Goal: Task Accomplishment & Management: Complete application form

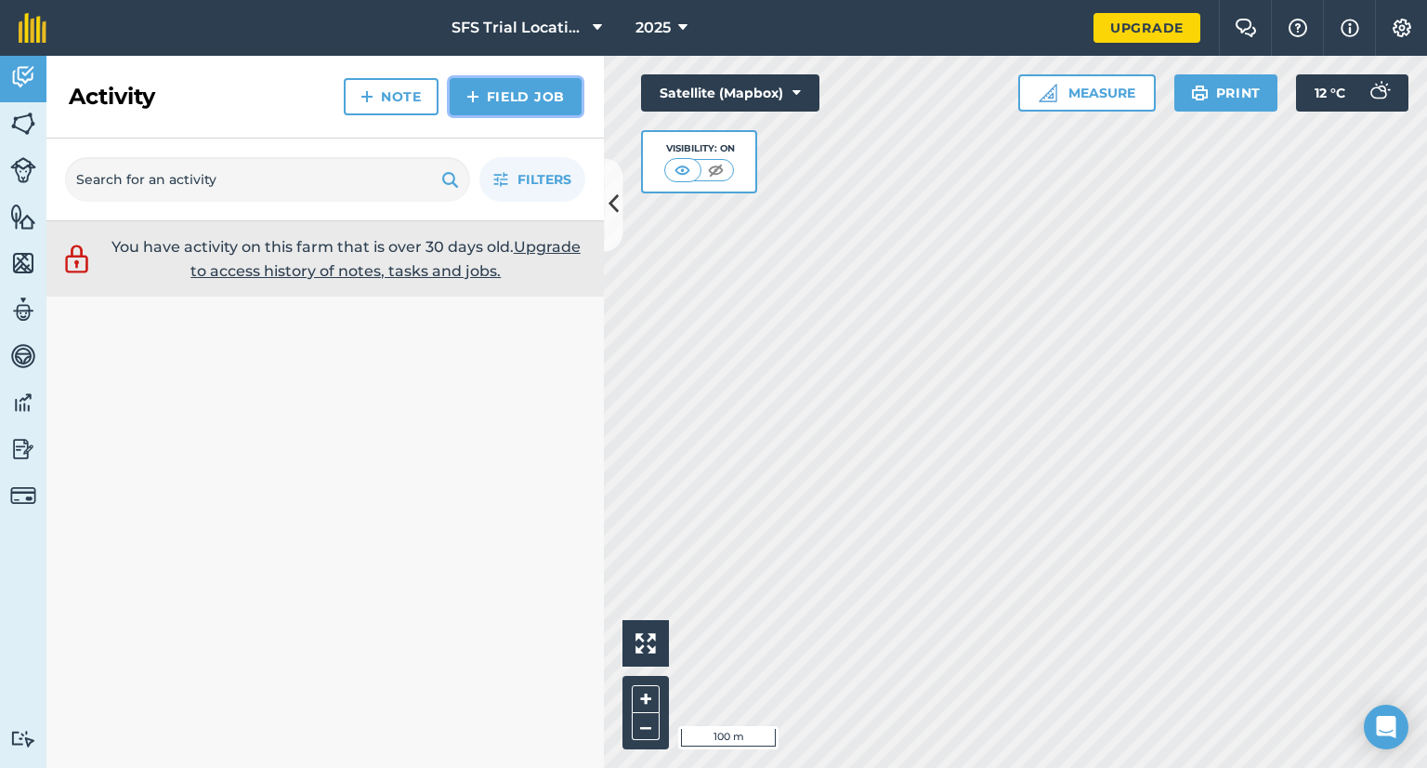
click at [477, 101] on img at bounding box center [472, 96] width 13 height 22
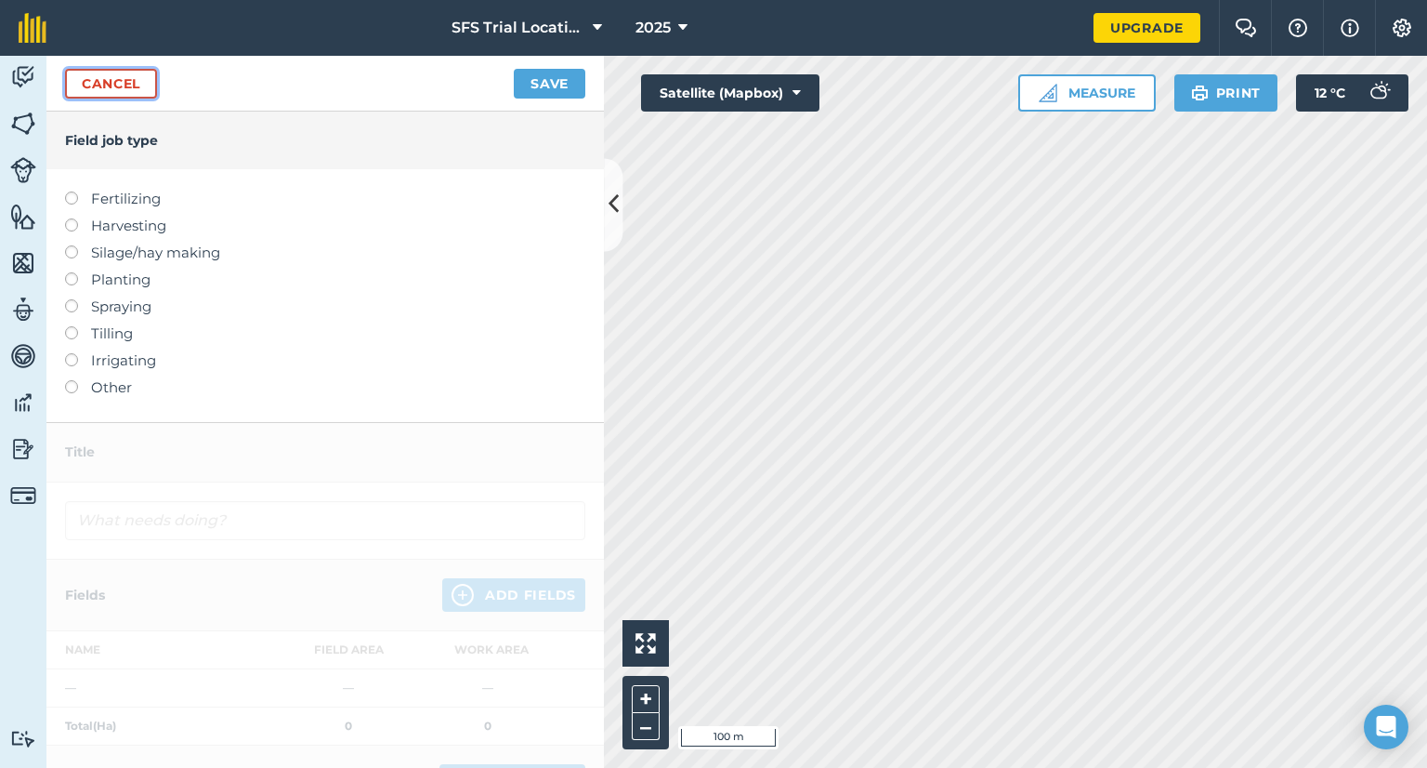
click at [108, 85] on link "Cancel" at bounding box center [111, 84] width 92 height 30
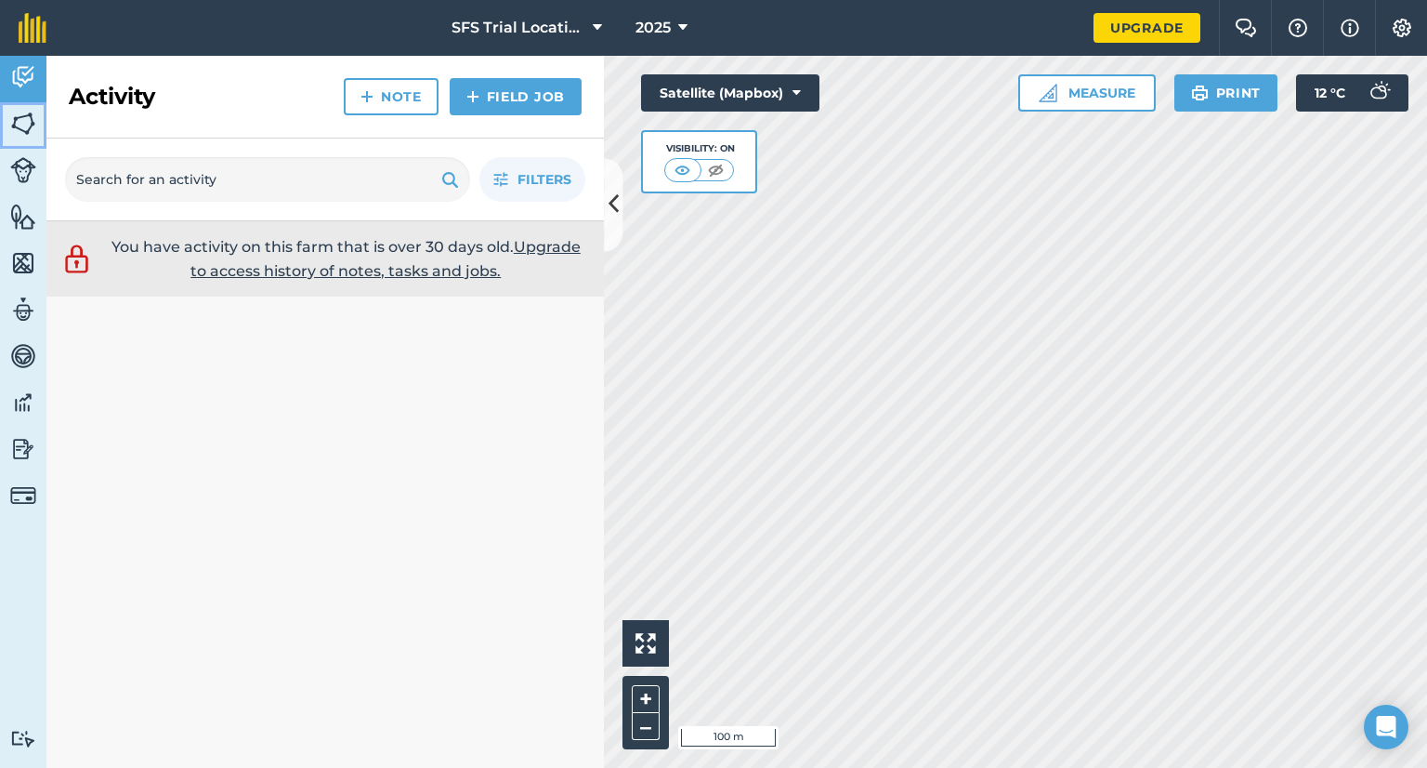
click at [16, 112] on img at bounding box center [23, 124] width 26 height 28
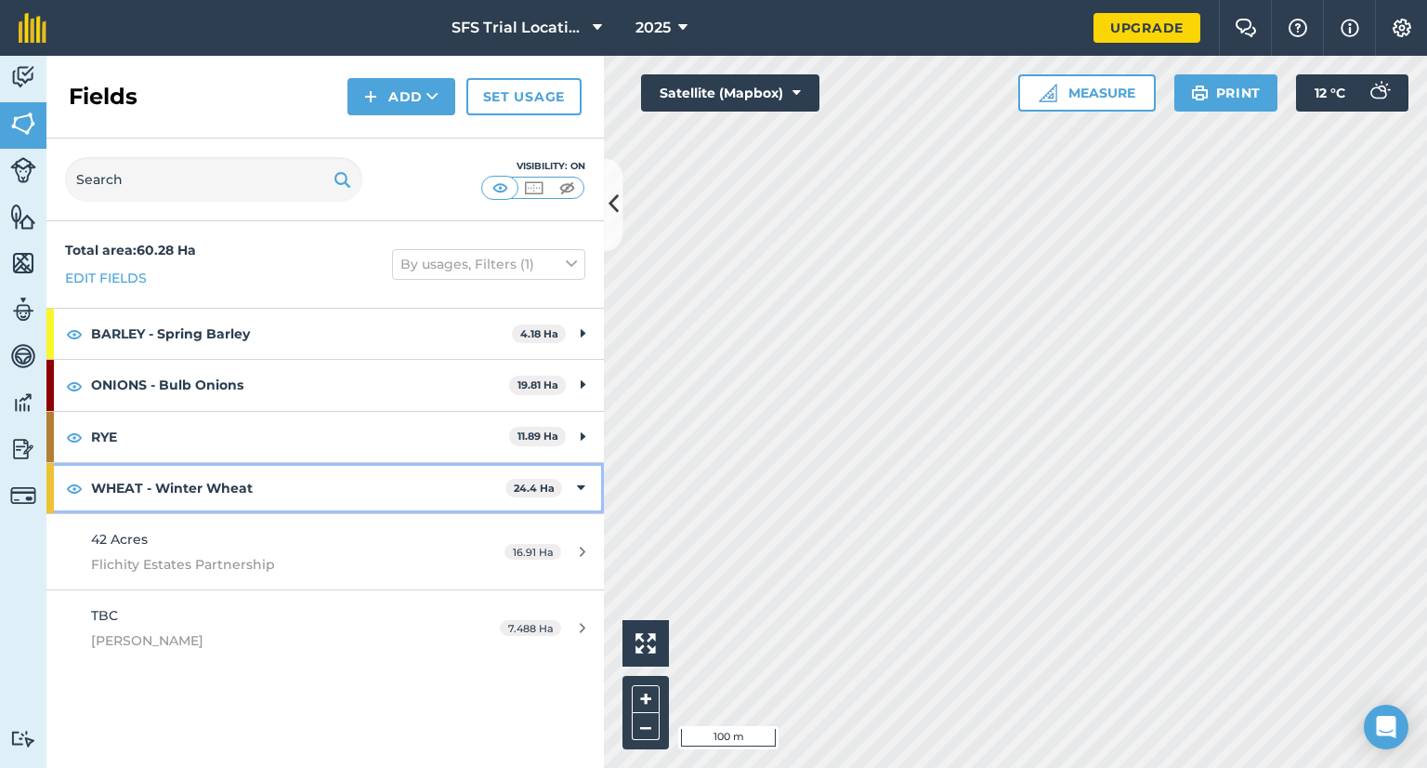
click at [460, 491] on strong "WHEAT - Winter Wheat" at bounding box center [298, 488] width 414 height 50
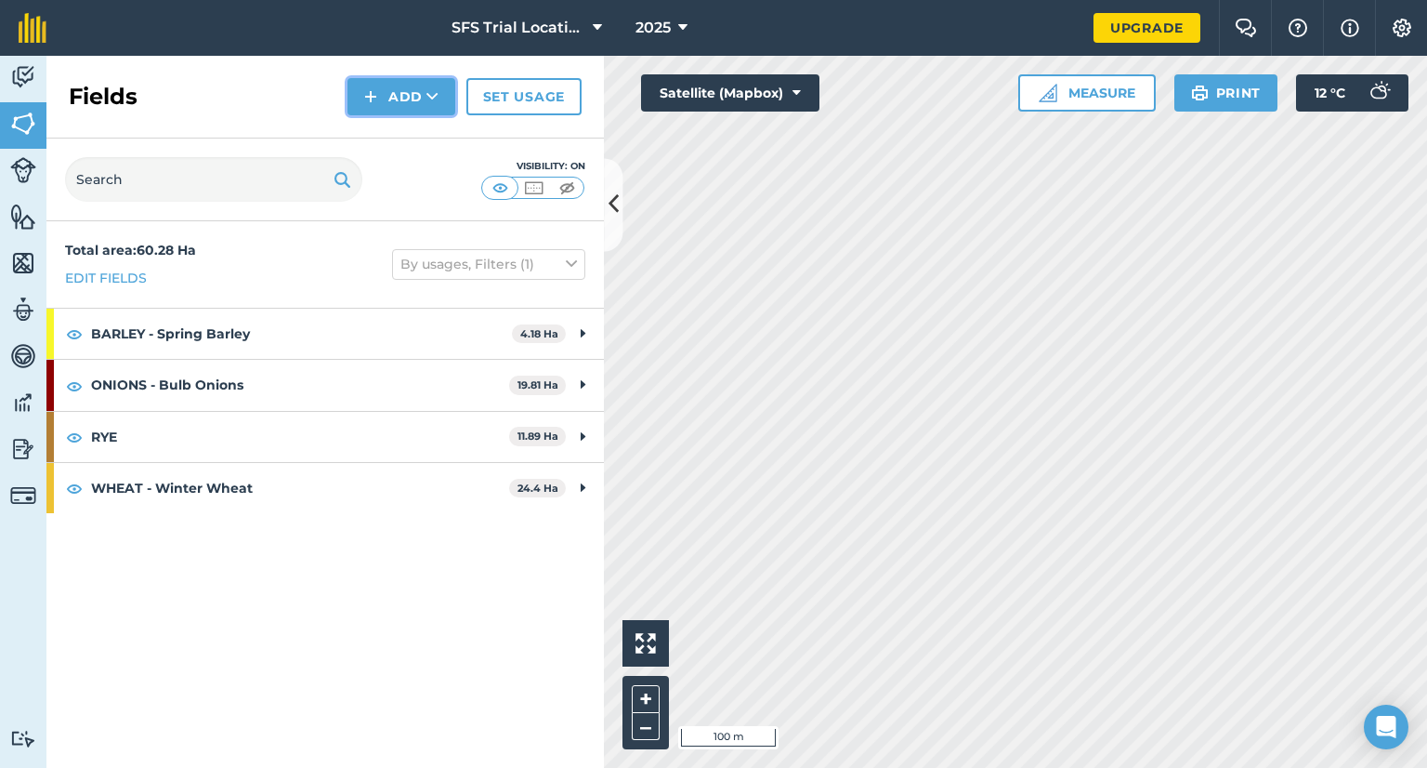
click at [420, 102] on button "Add" at bounding box center [402, 96] width 108 height 37
click at [409, 142] on link "Draw" at bounding box center [401, 138] width 102 height 41
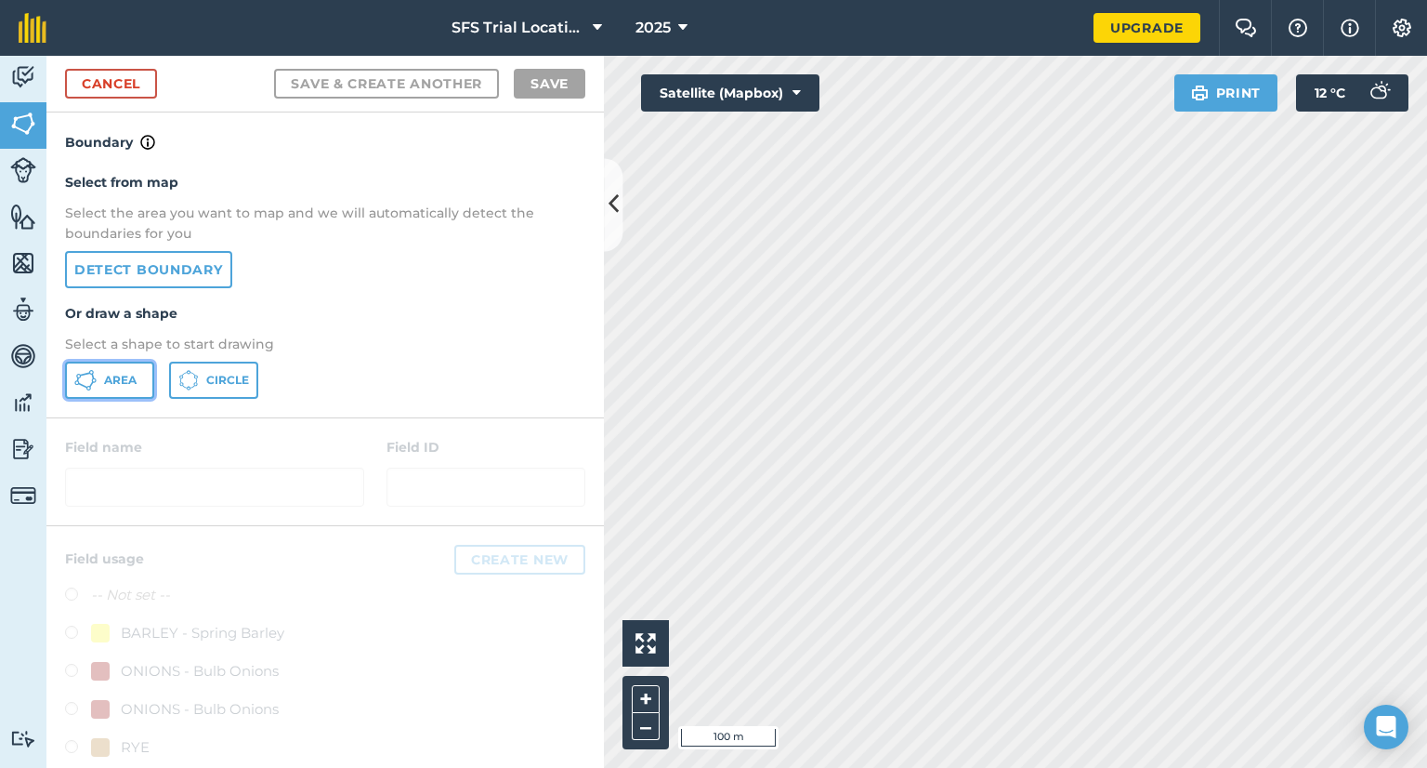
click at [108, 373] on span "Area" at bounding box center [120, 380] width 33 height 15
click at [159, 237] on p "Select the area you want to map and we will automatically detect the boundaries…" at bounding box center [325, 224] width 520 height 42
click at [152, 264] on link "Detect boundary" at bounding box center [148, 269] width 167 height 37
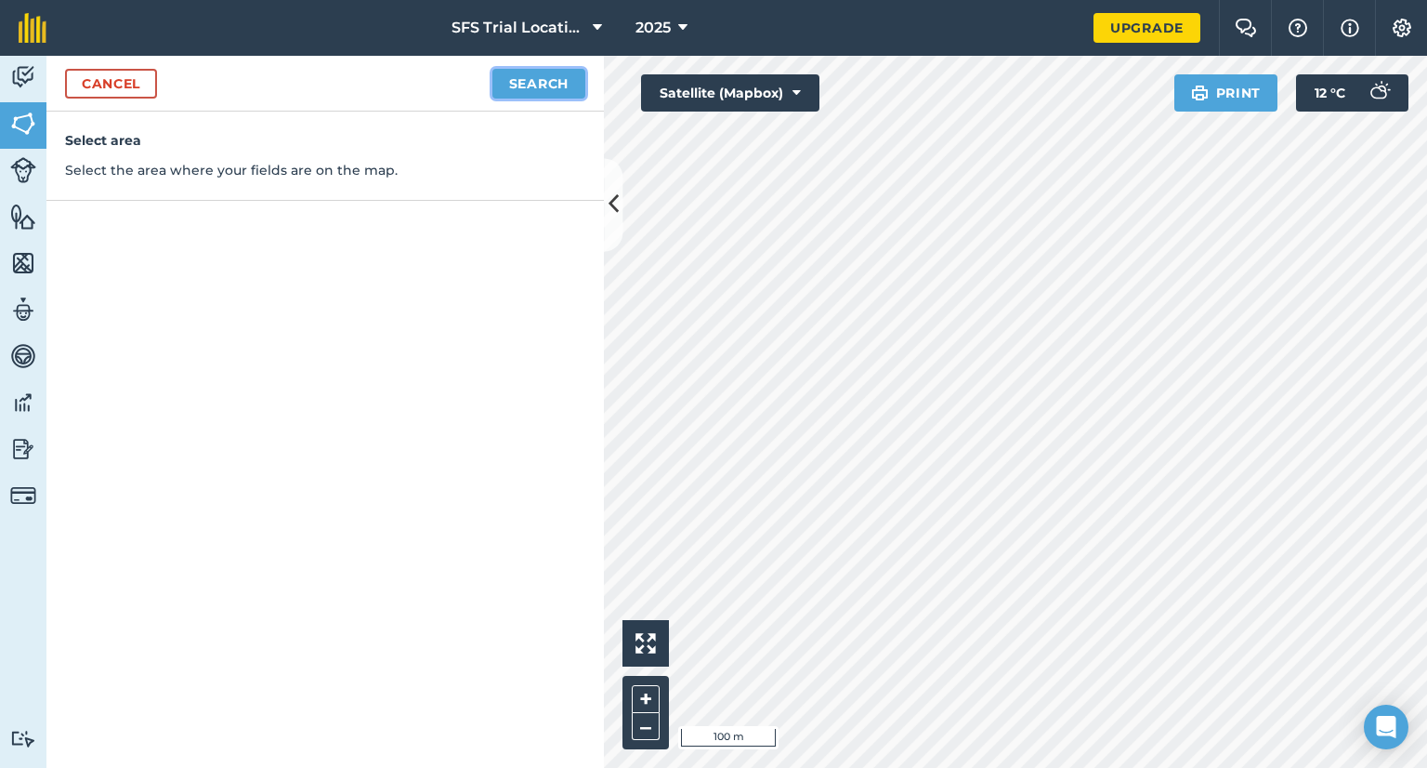
click at [525, 88] on button "Search" at bounding box center [538, 84] width 93 height 30
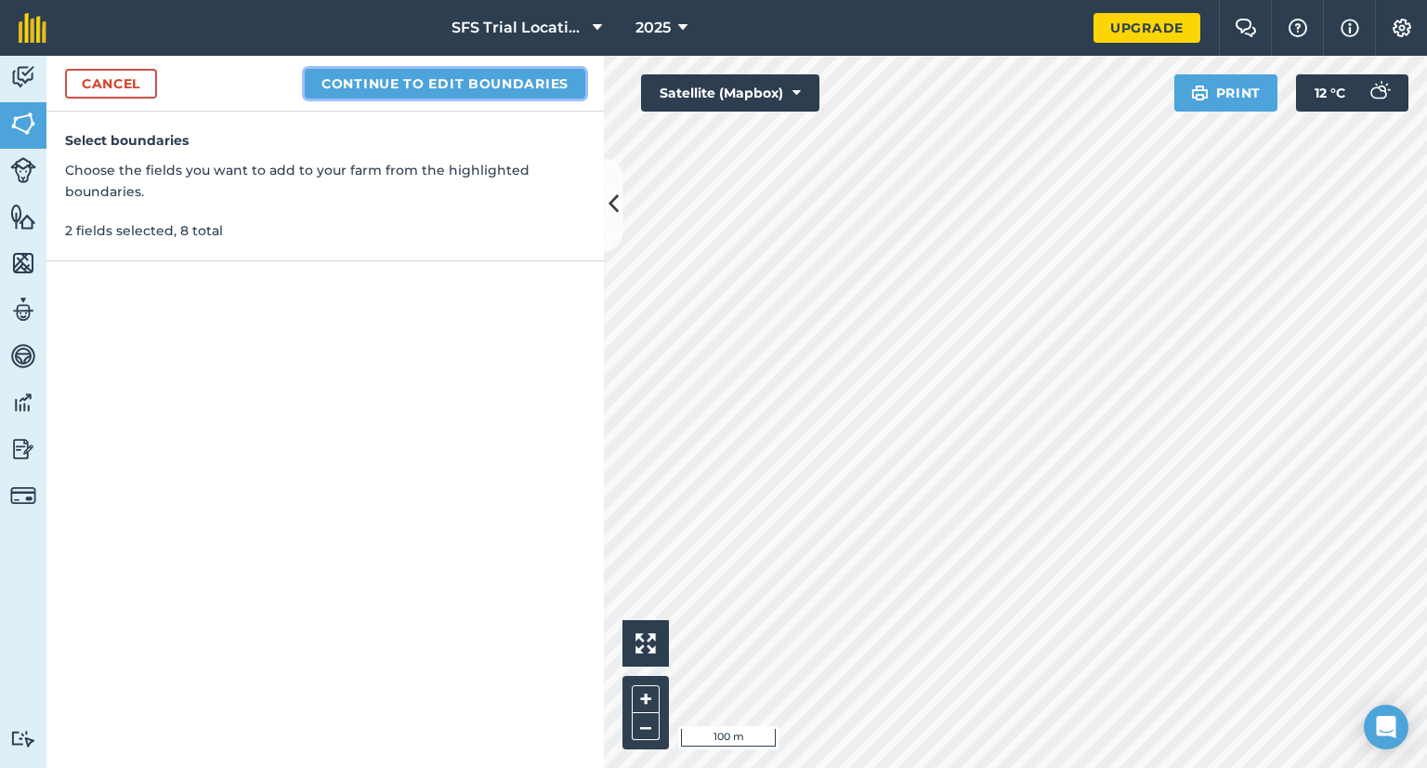
click at [421, 84] on button "Continue to edit boundaries" at bounding box center [445, 84] width 281 height 30
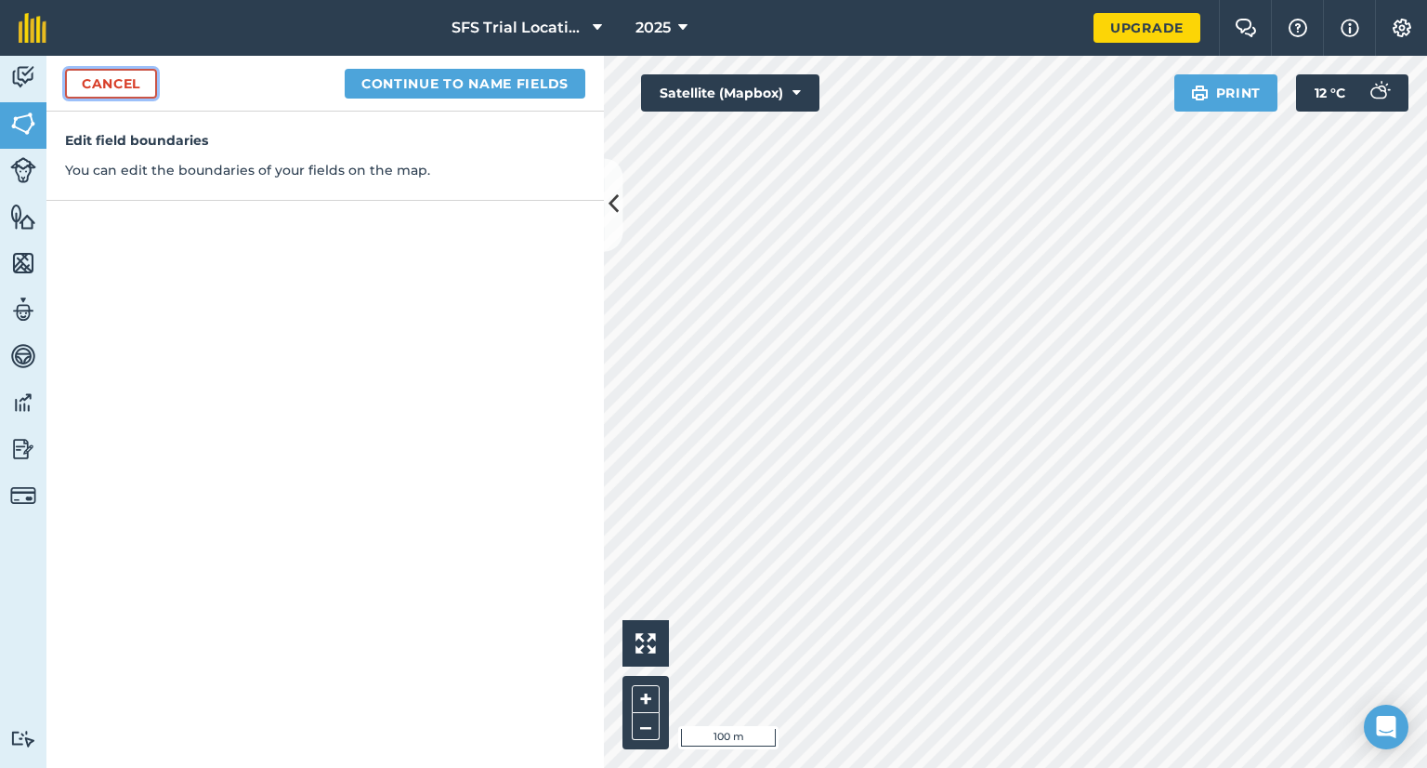
click at [145, 81] on link "Cancel" at bounding box center [111, 84] width 92 height 30
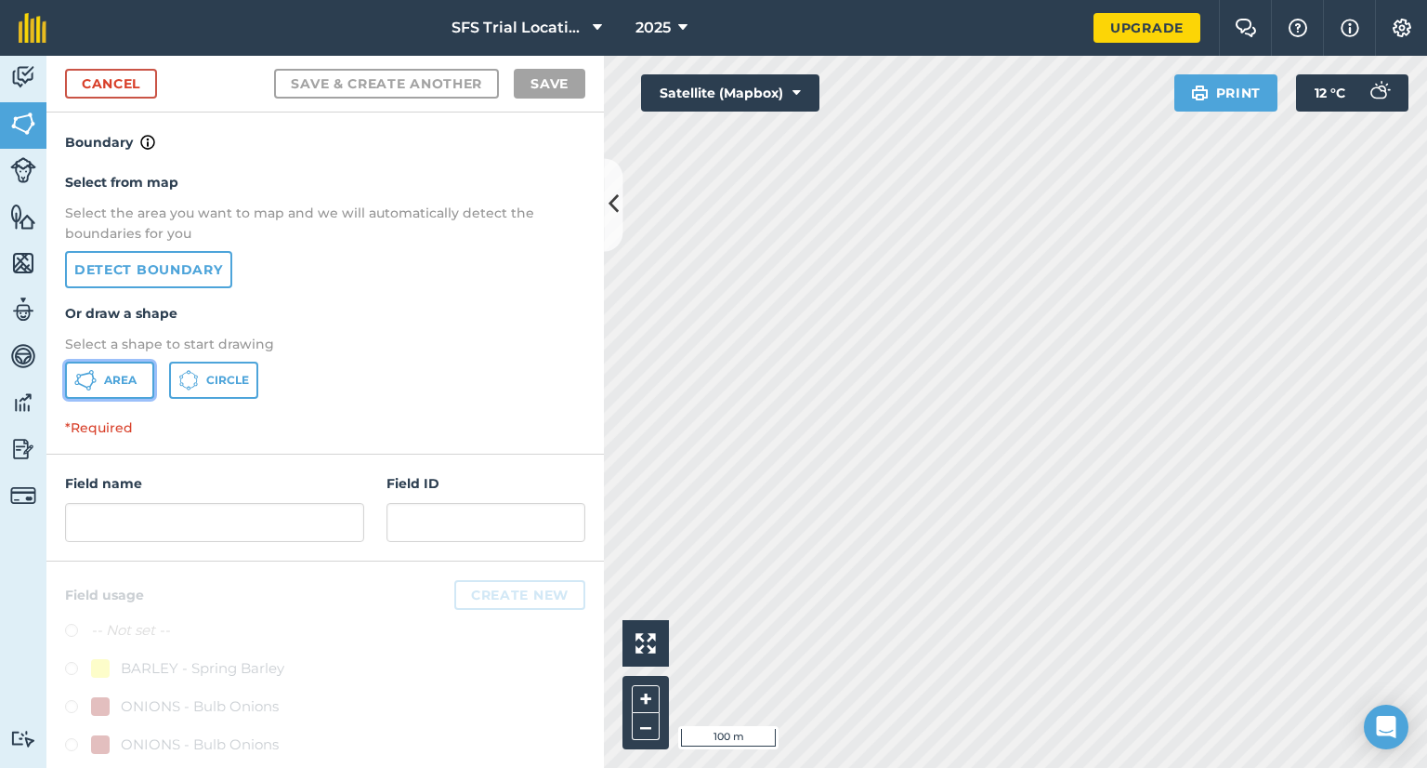
click at [86, 373] on icon at bounding box center [85, 375] width 11 height 4
click at [145, 90] on link "Cancel" at bounding box center [111, 84] width 92 height 30
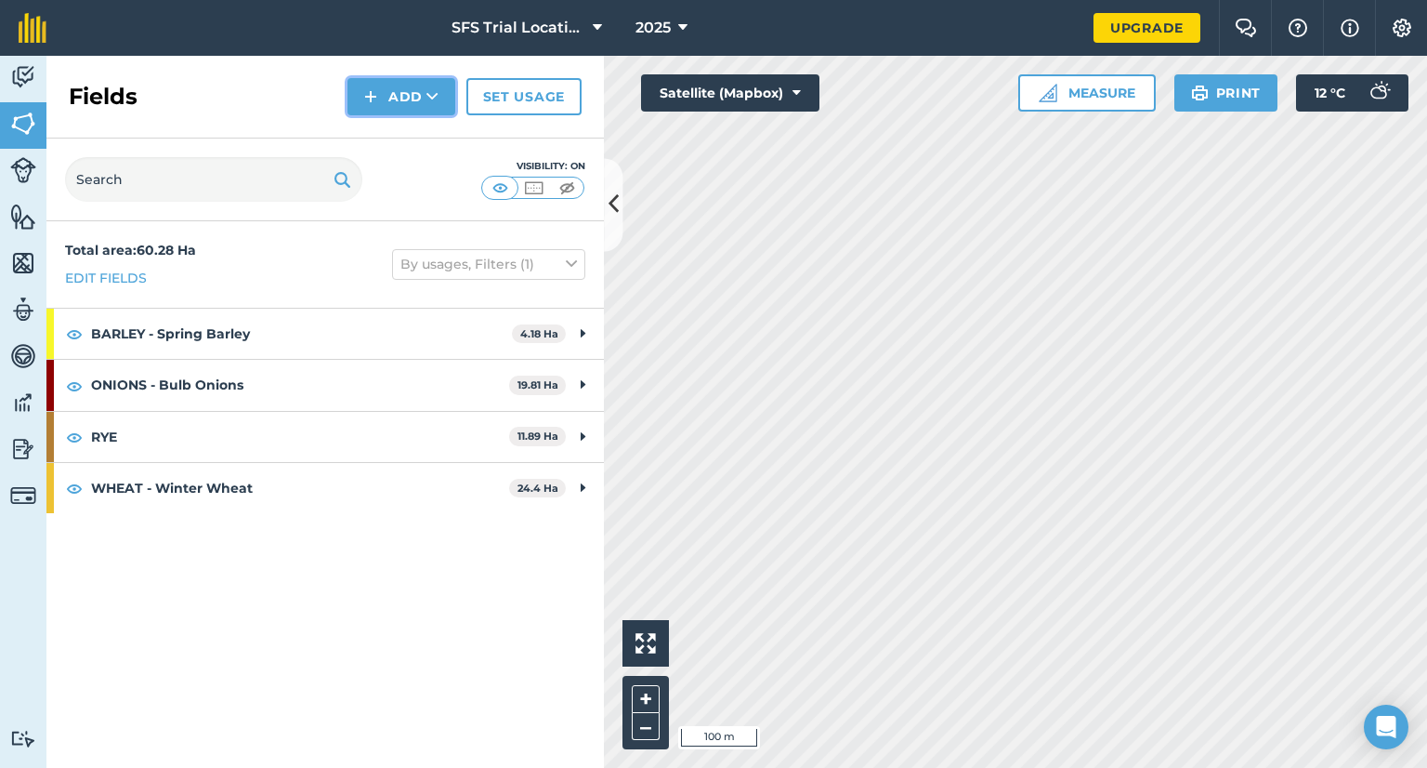
click at [436, 102] on icon at bounding box center [433, 96] width 12 height 19
click at [405, 132] on link "Draw" at bounding box center [401, 138] width 102 height 41
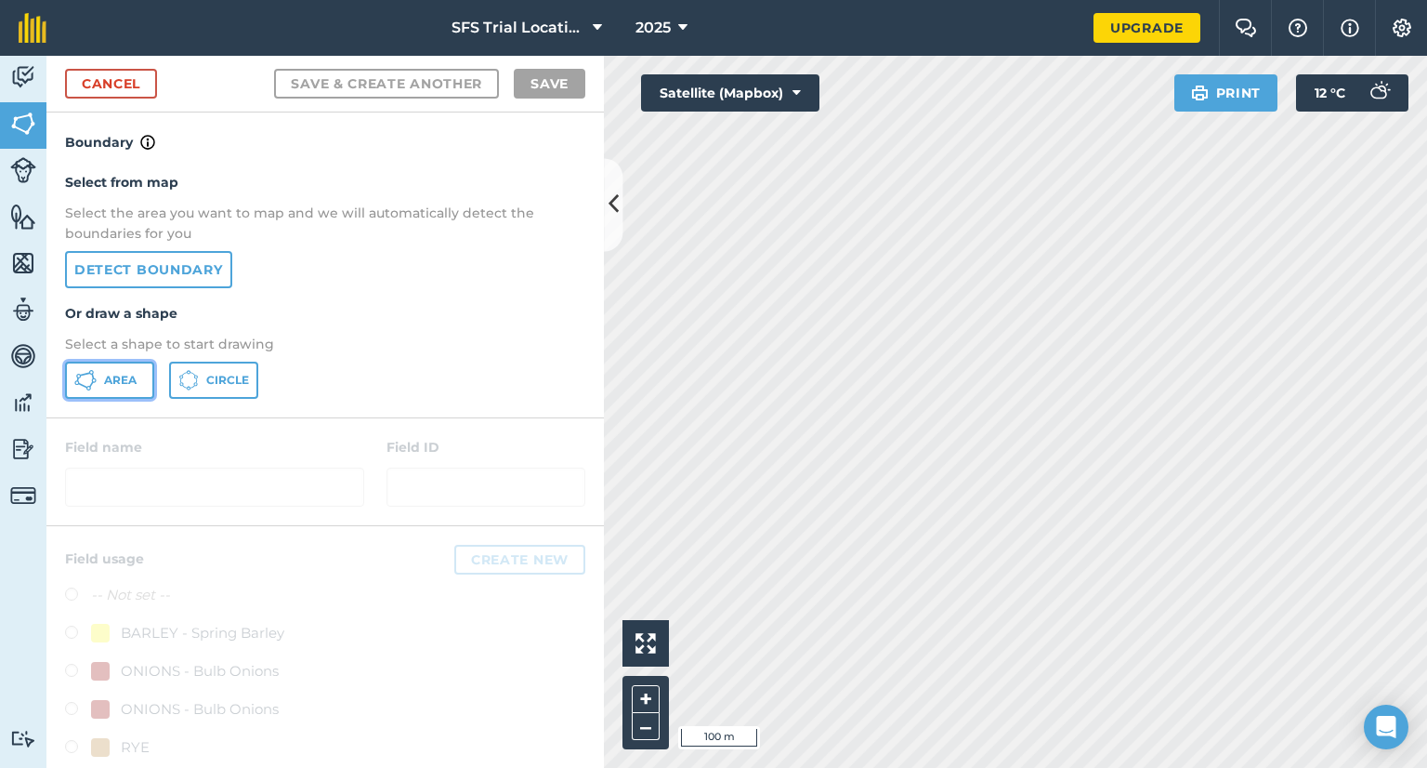
click at [118, 373] on span "Area" at bounding box center [120, 380] width 33 height 15
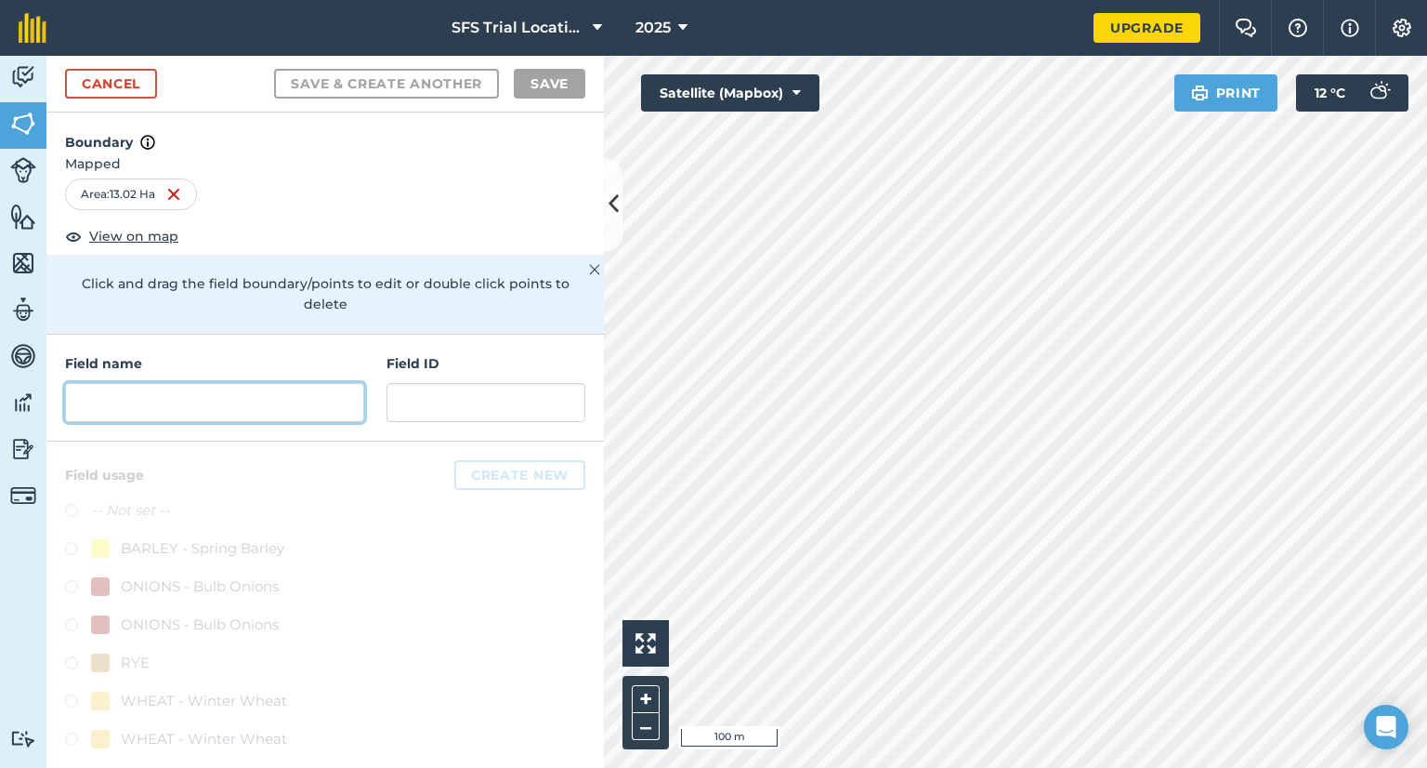
click at [282, 383] on input "text" at bounding box center [214, 402] width 299 height 39
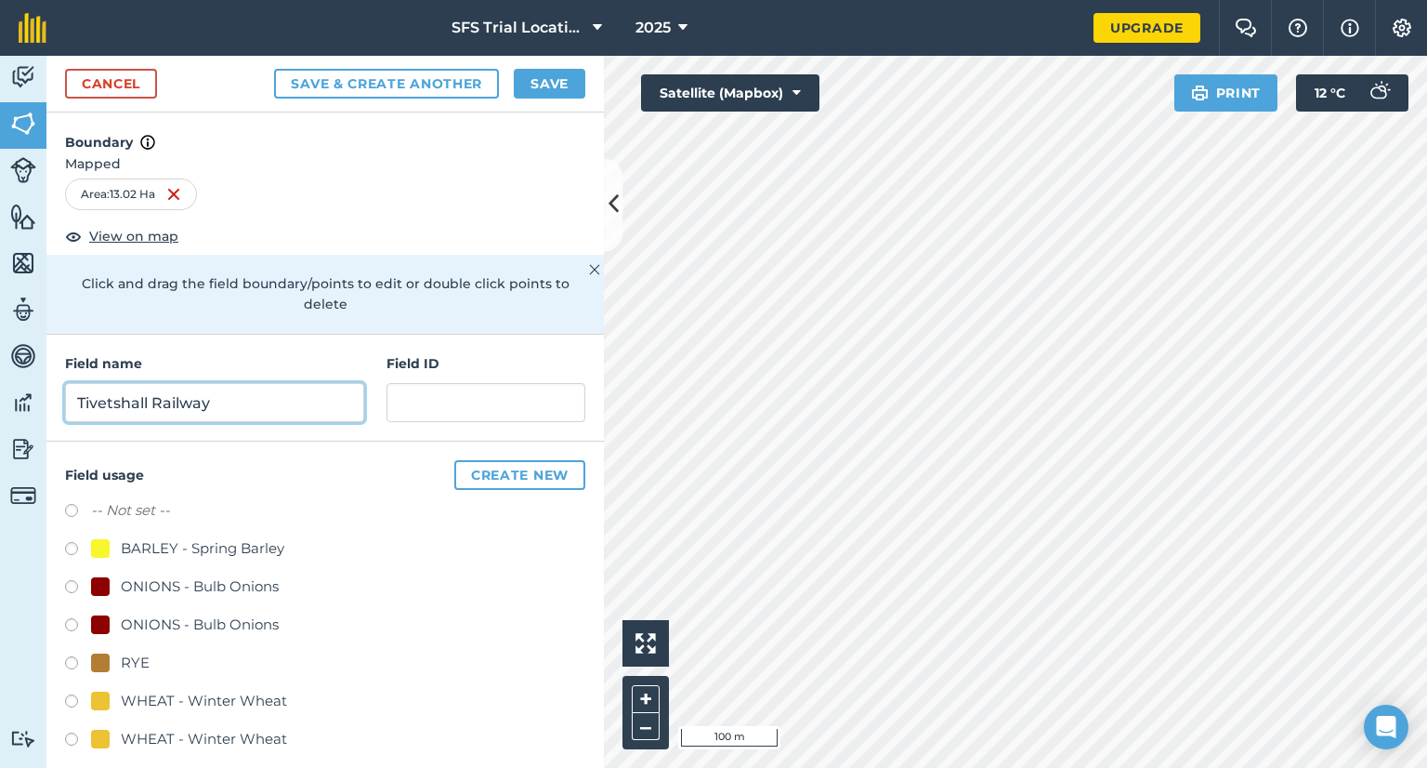
type input "Tivetshall Railway"
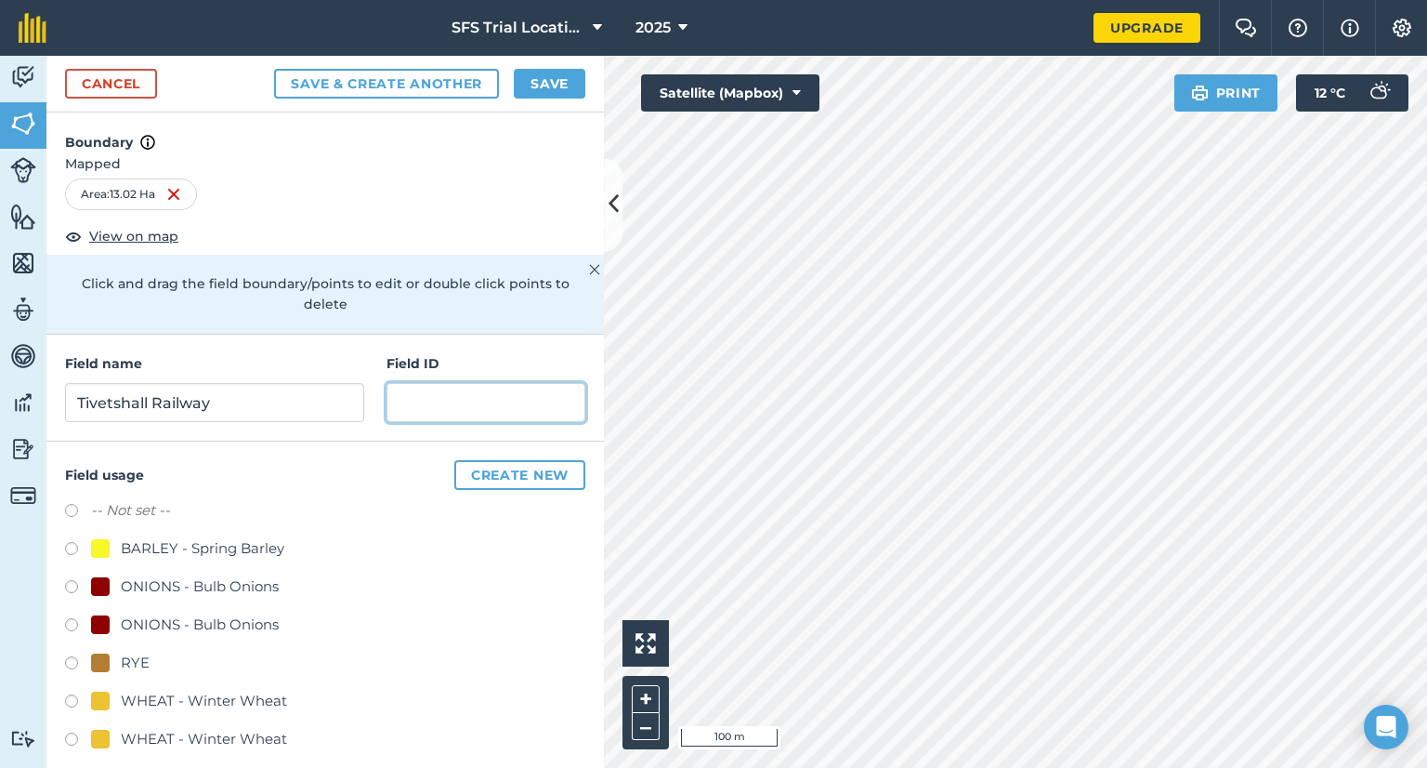
click at [490, 383] on input "text" at bounding box center [486, 402] width 199 height 39
type input "West Farms Produce"
click at [491, 460] on button "Create new" at bounding box center [519, 475] width 131 height 30
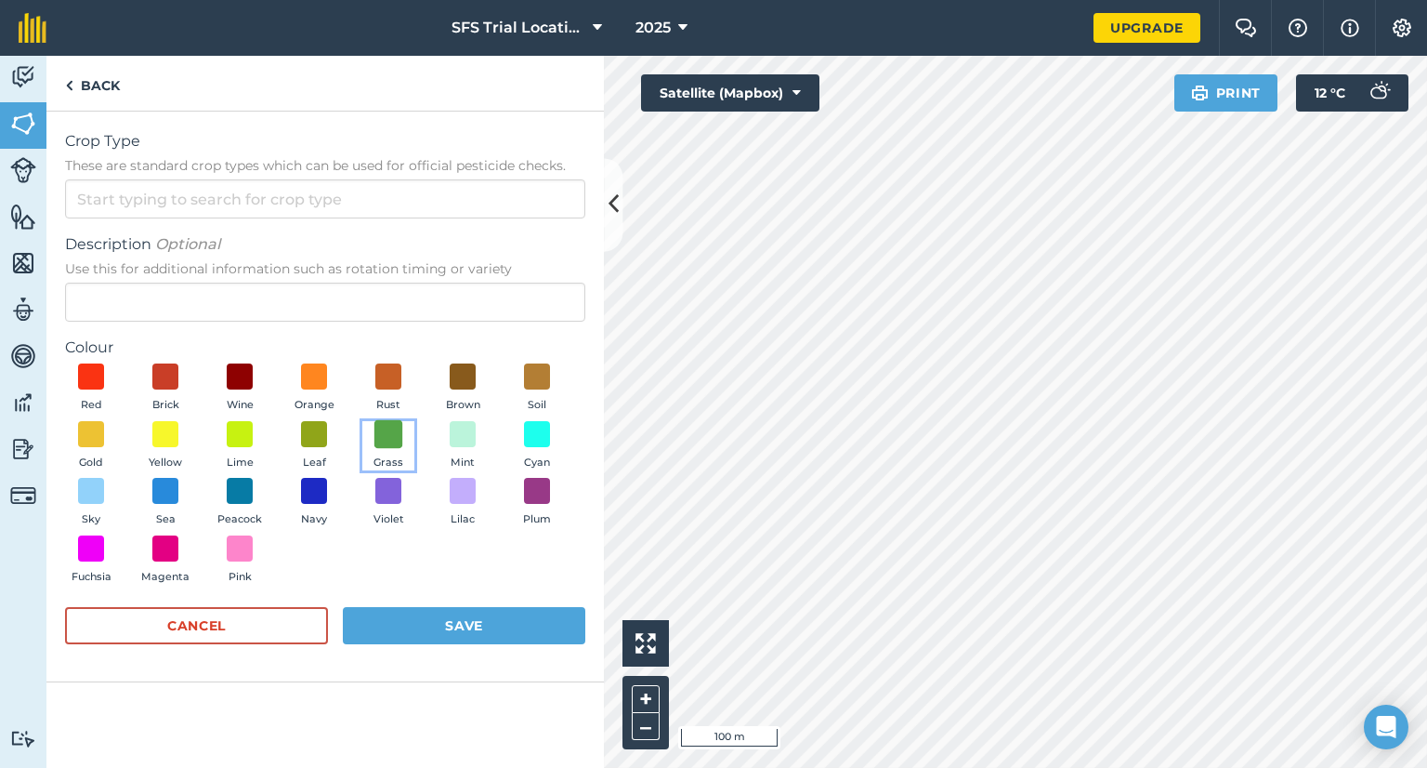
click at [397, 441] on span at bounding box center [388, 433] width 29 height 29
click at [458, 473] on div "Red Brick Wine Orange Rust Brown Soil Gold Yellow Lime Leaf Grass Mint Cyan Sky…" at bounding box center [325, 477] width 520 height 229
click at [461, 498] on span at bounding box center [463, 491] width 29 height 29
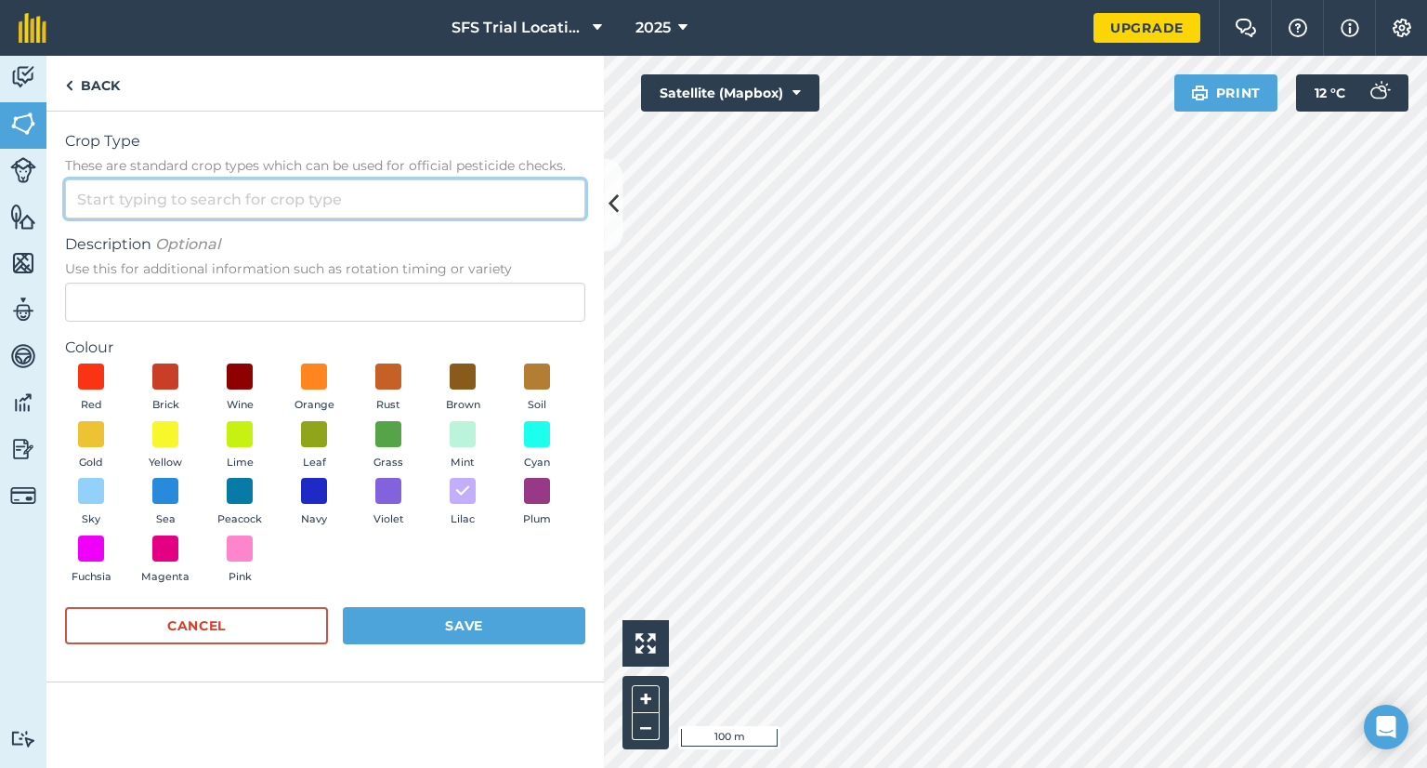
click at [141, 194] on input "Crop Type These are standard crop types which can be used for official pesticid…" at bounding box center [325, 198] width 520 height 39
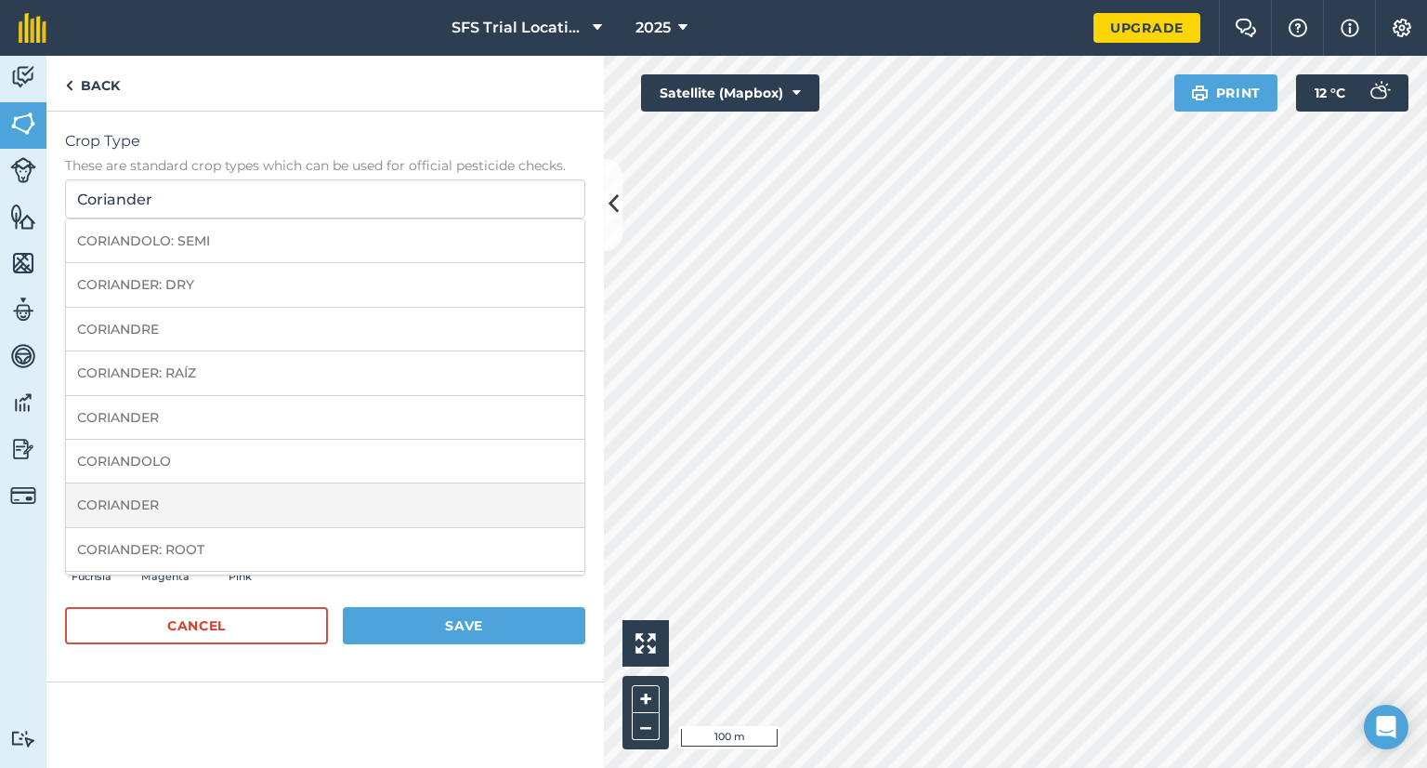
click at [104, 499] on li "CORIANDER" at bounding box center [325, 505] width 519 height 44
type input "CORIANDER"
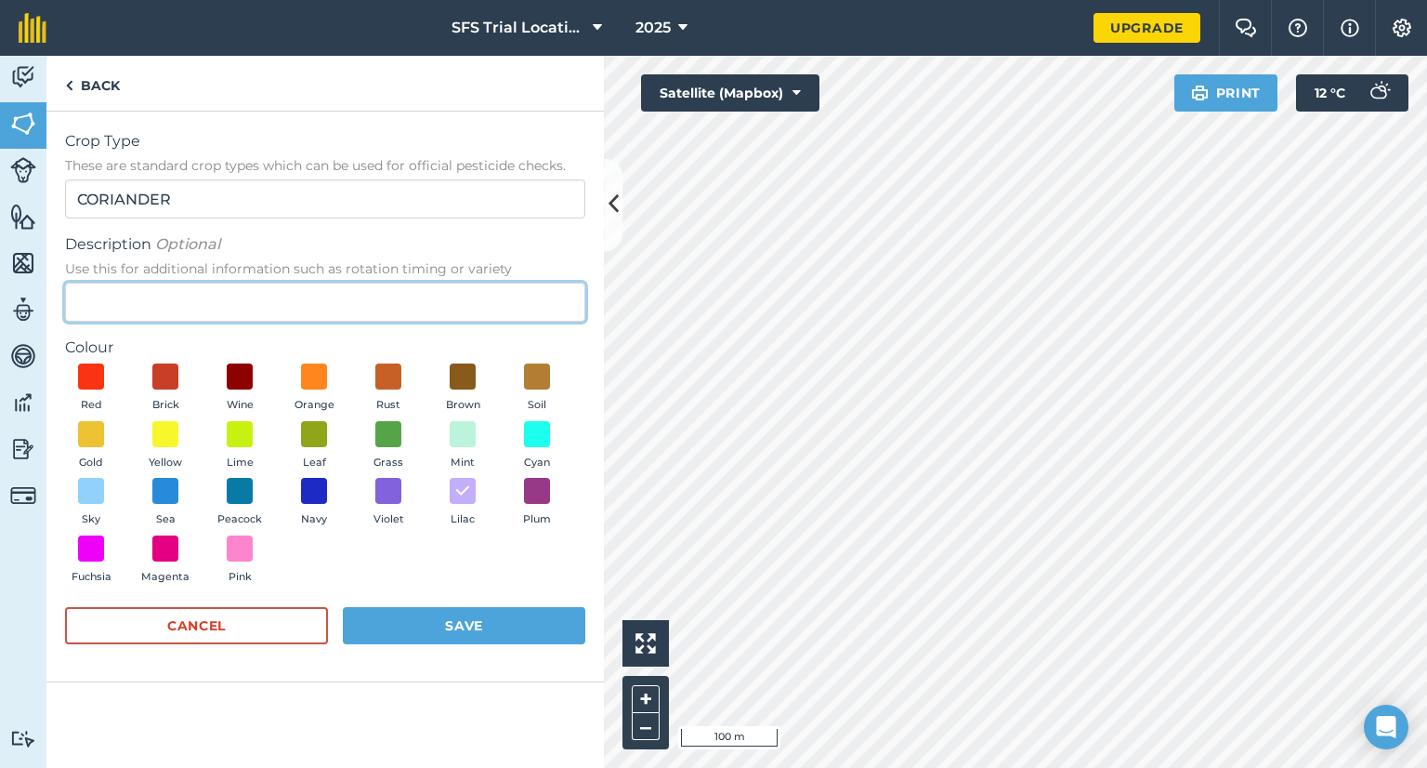
click at [165, 301] on input "Description Optional Use this for additional information such as rotation timin…" at bounding box center [325, 301] width 520 height 39
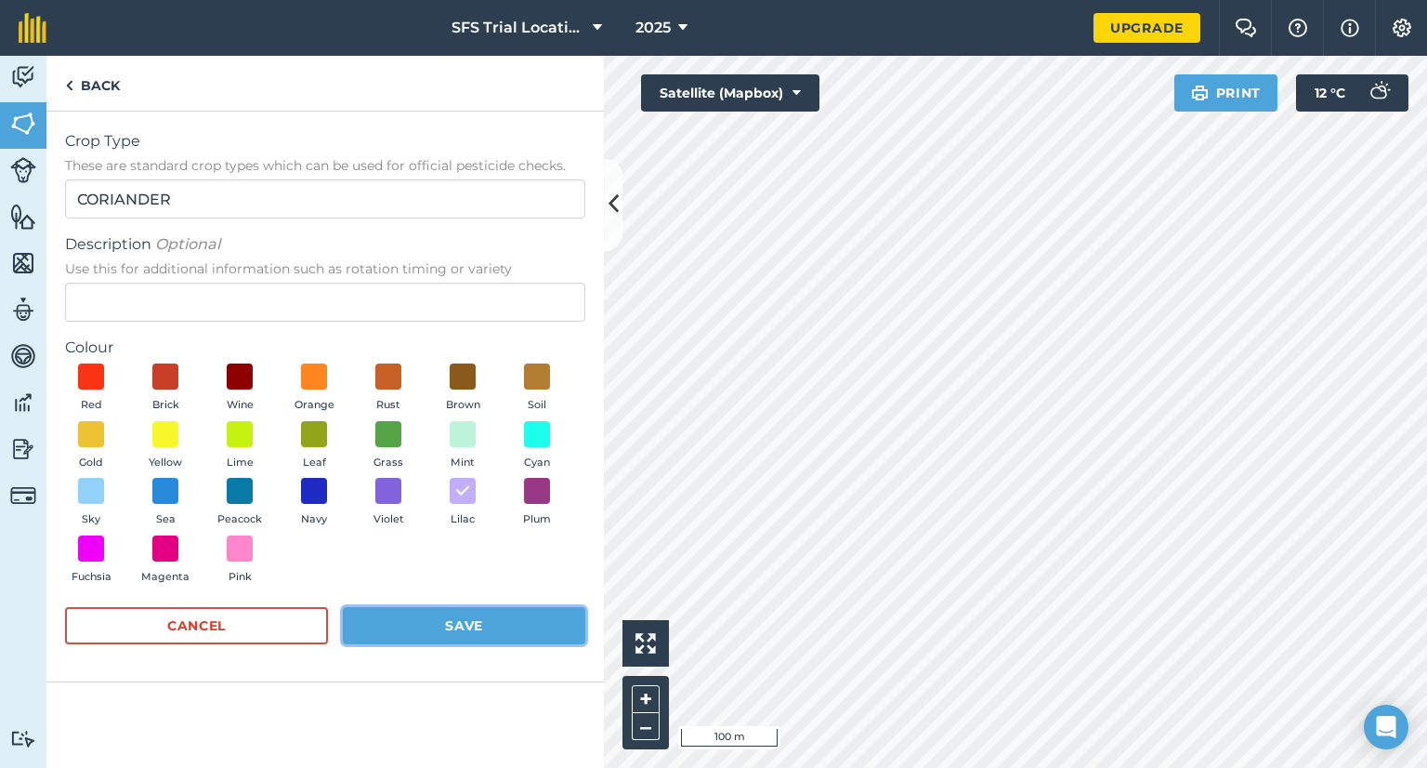
click at [442, 623] on button "Save" at bounding box center [464, 625] width 243 height 37
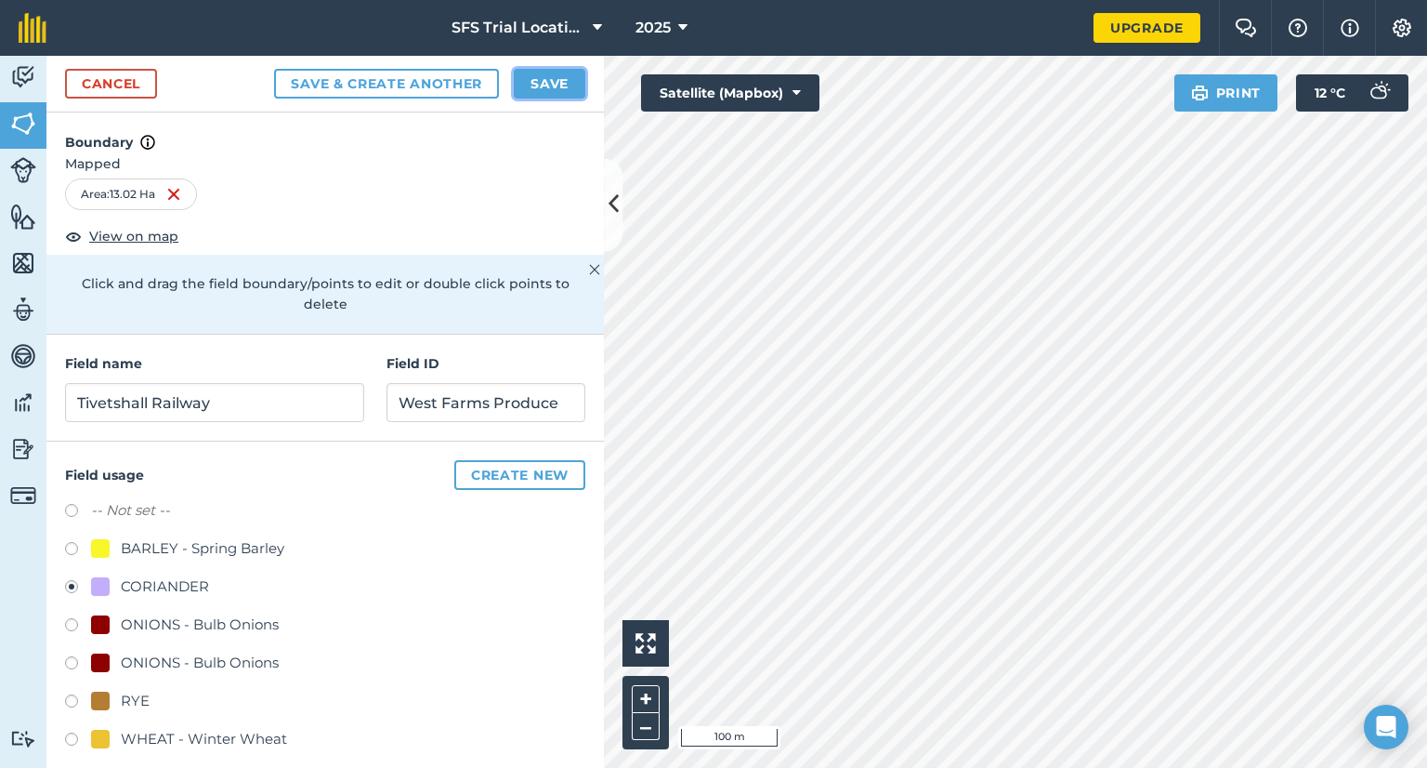
click at [563, 86] on button "Save" at bounding box center [550, 84] width 72 height 30
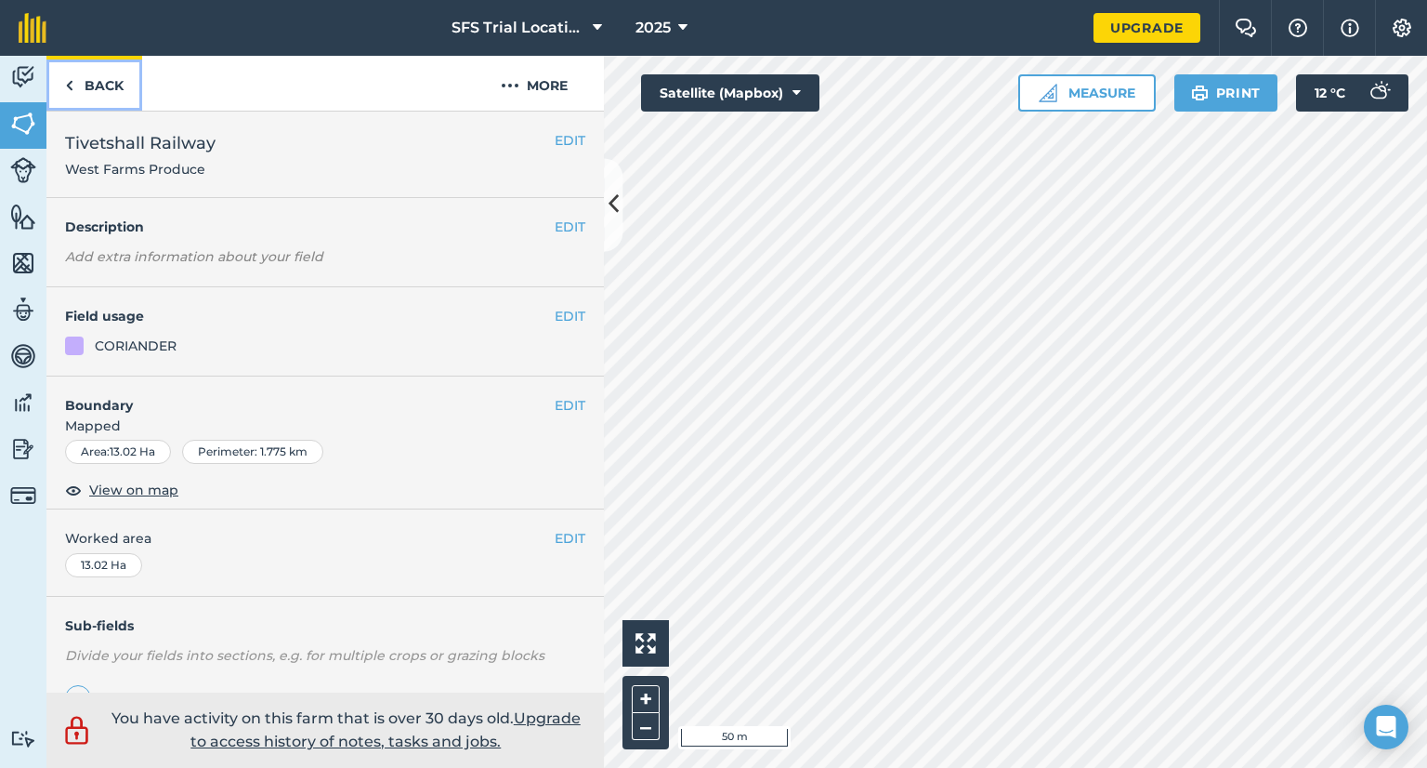
click at [78, 84] on link "Back" at bounding box center [94, 83] width 96 height 55
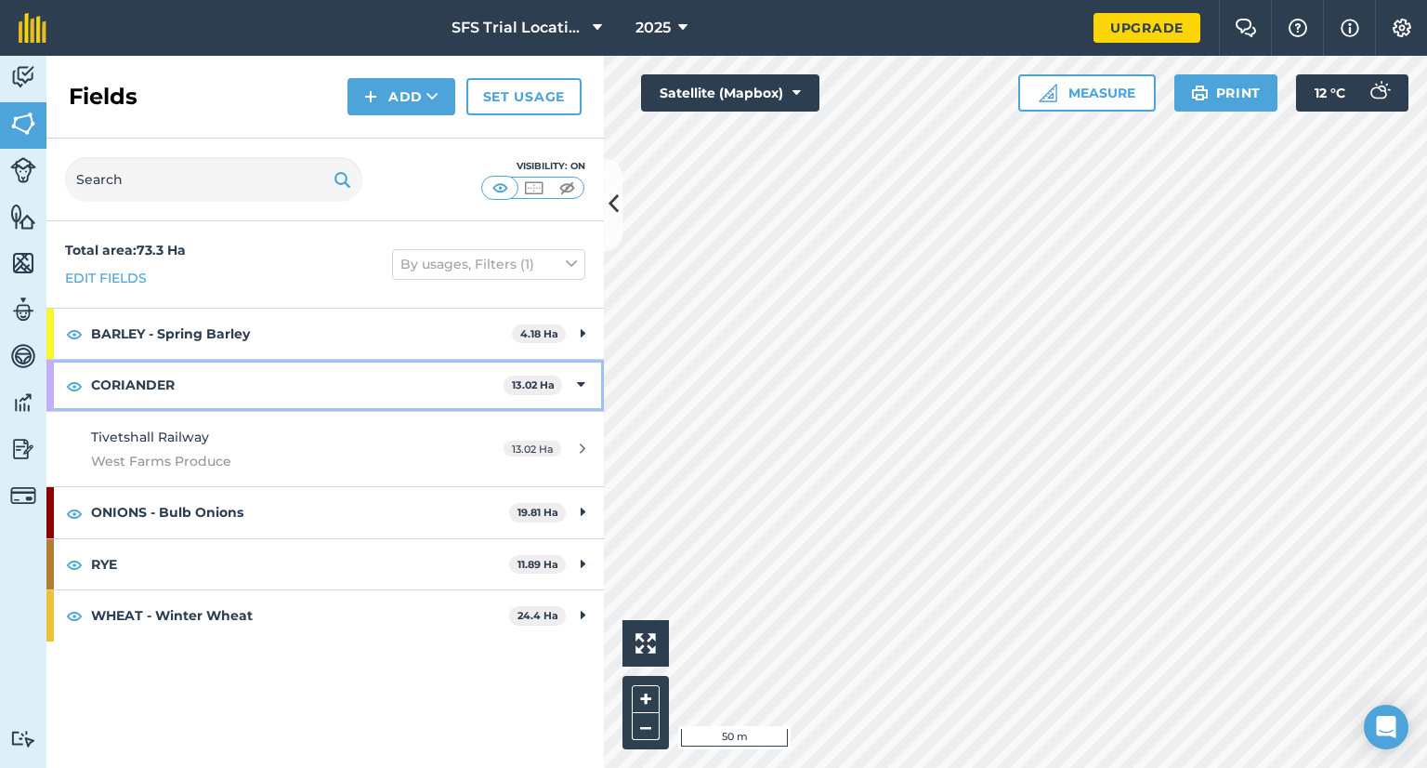
click at [290, 392] on strong "CORIANDER" at bounding box center [297, 385] width 413 height 50
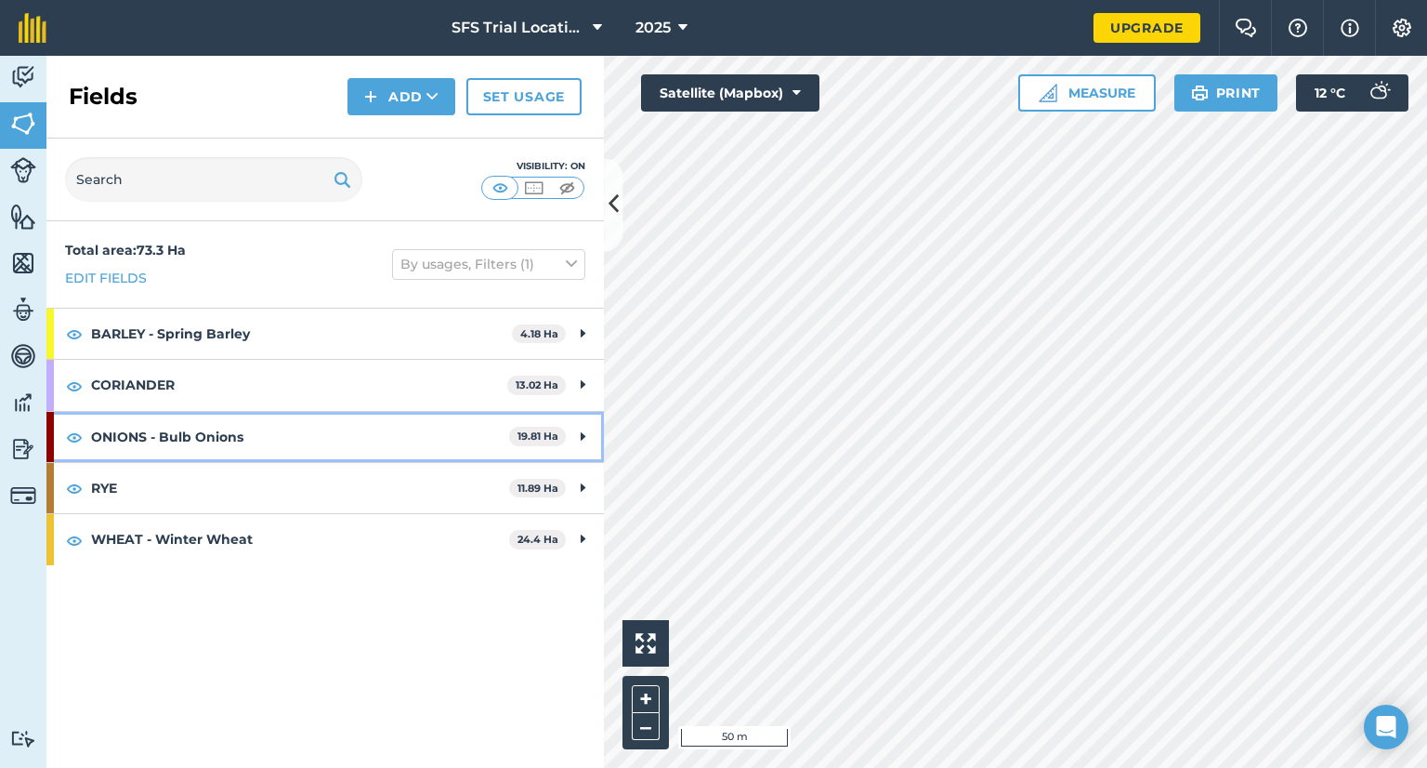
click at [239, 428] on strong "ONIONS - Bulb Onions" at bounding box center [300, 437] width 418 height 50
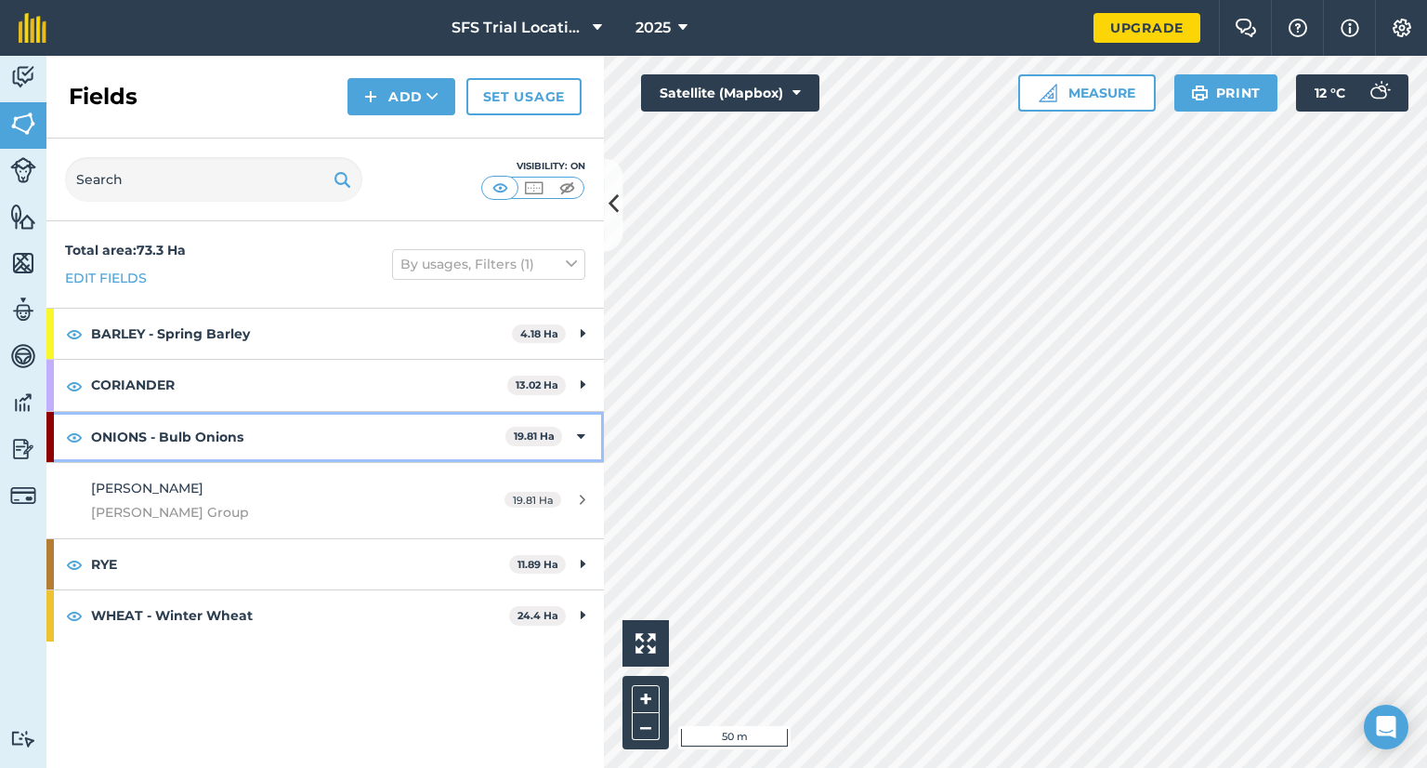
click at [239, 436] on strong "ONIONS - Bulb Onions" at bounding box center [298, 437] width 414 height 50
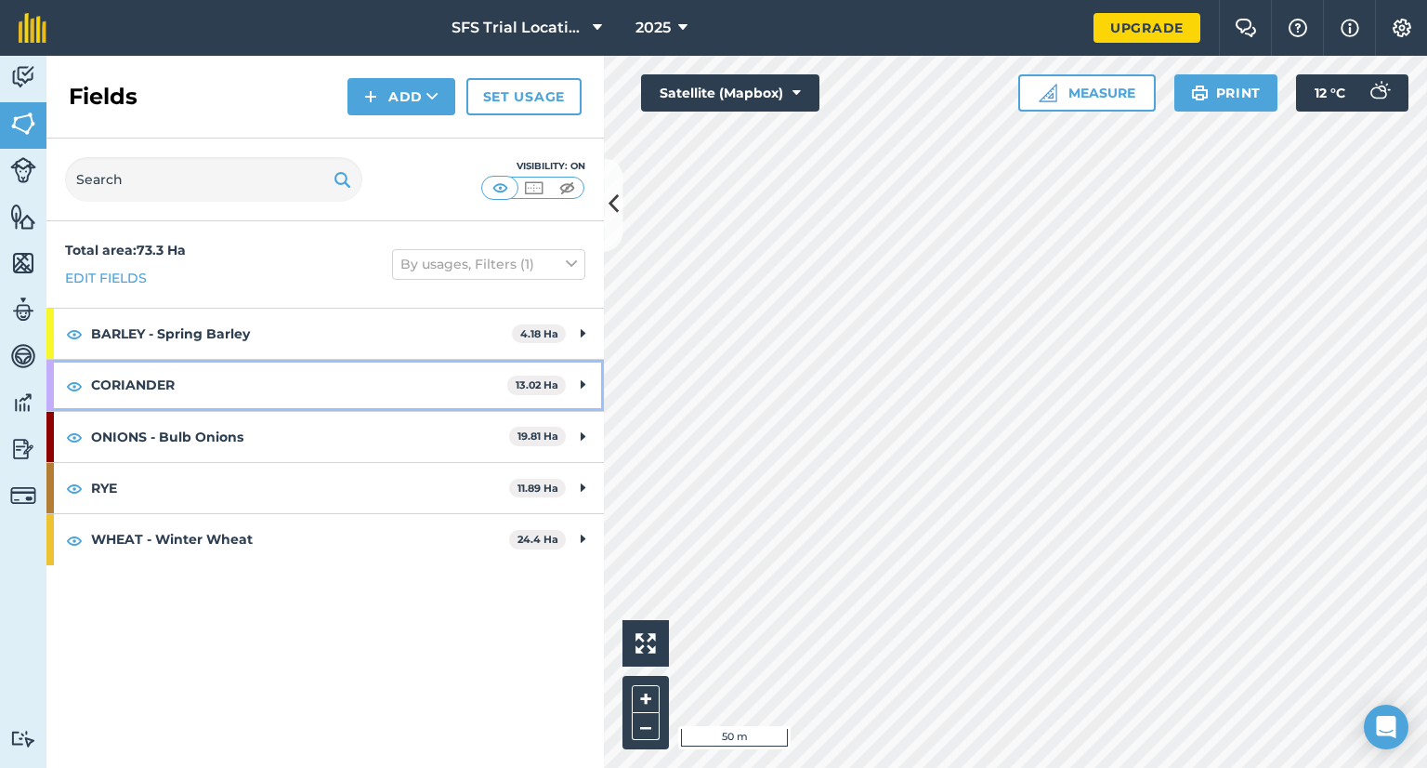
click at [238, 374] on strong "CORIANDER" at bounding box center [299, 385] width 416 height 50
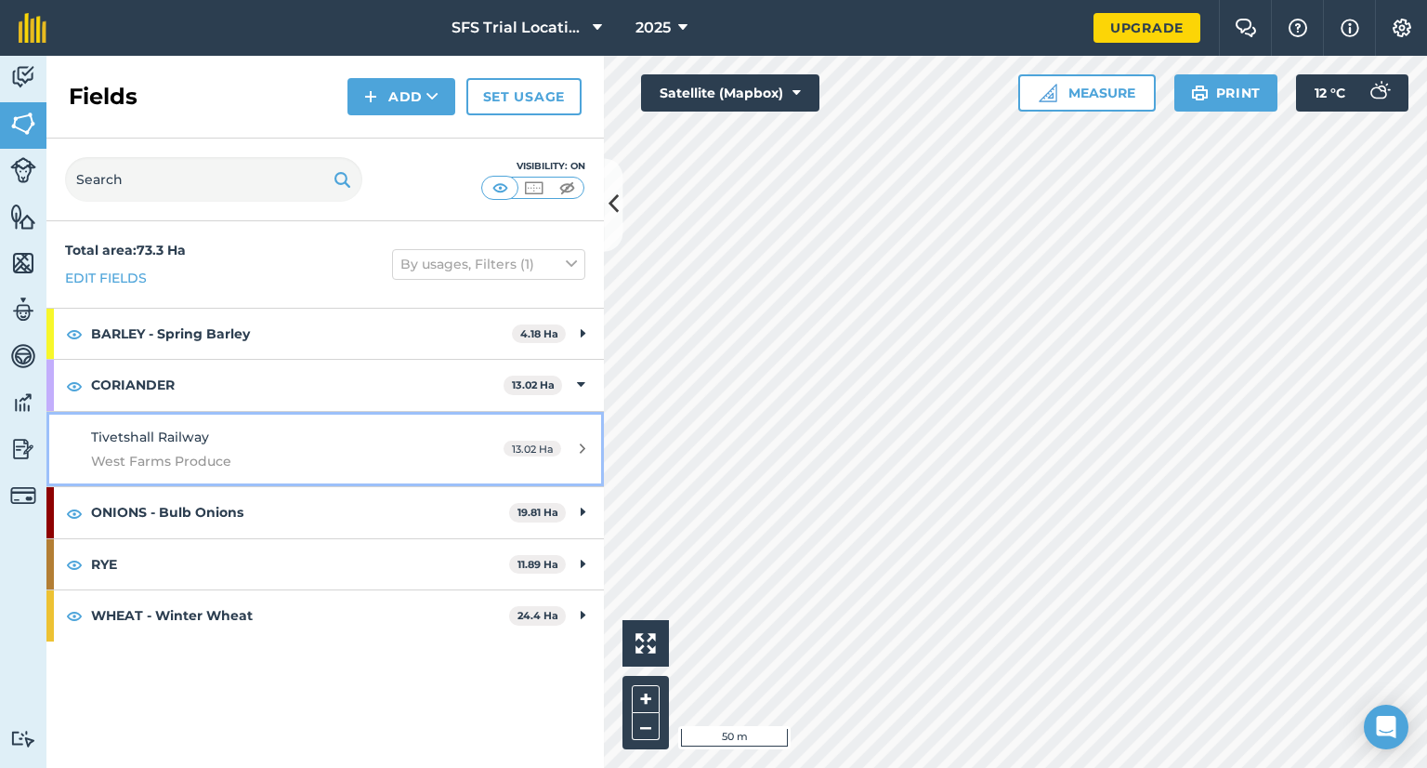
click at [178, 429] on span "Tivetshall Railway" at bounding box center [150, 436] width 118 height 17
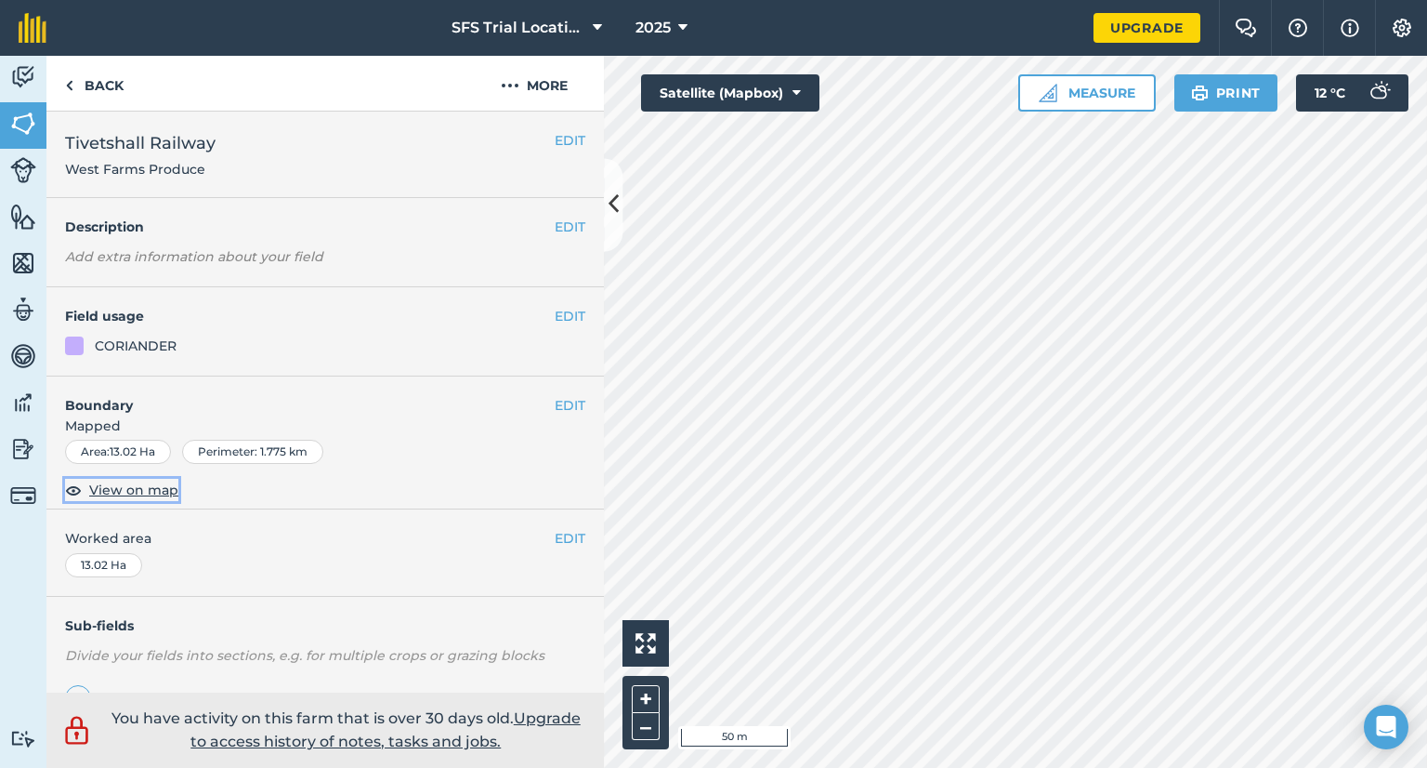
click at [139, 492] on span "View on map" at bounding box center [133, 489] width 89 height 20
click at [555, 401] on button "EDIT" at bounding box center [570, 405] width 31 height 20
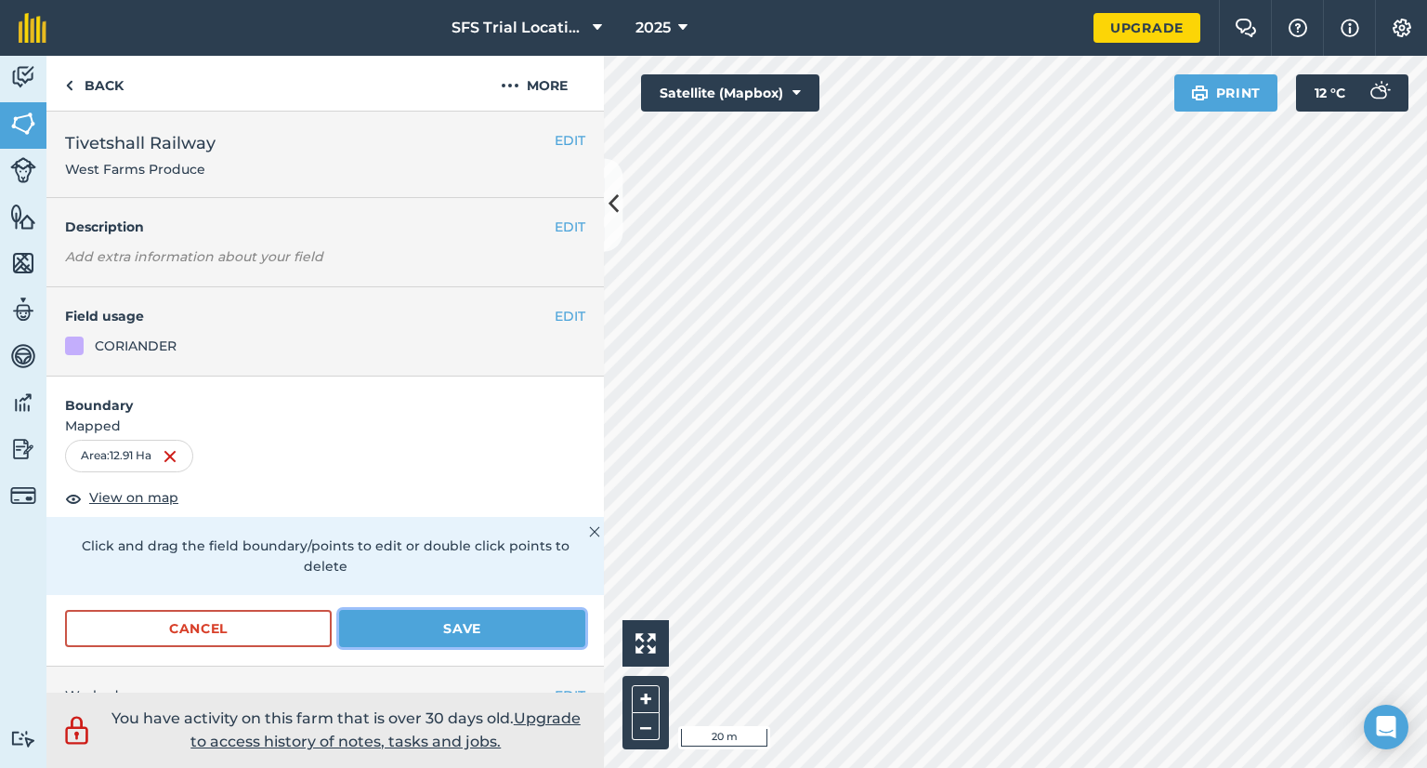
click at [452, 614] on button "Save" at bounding box center [462, 628] width 246 height 37
